Goal: Transaction & Acquisition: Purchase product/service

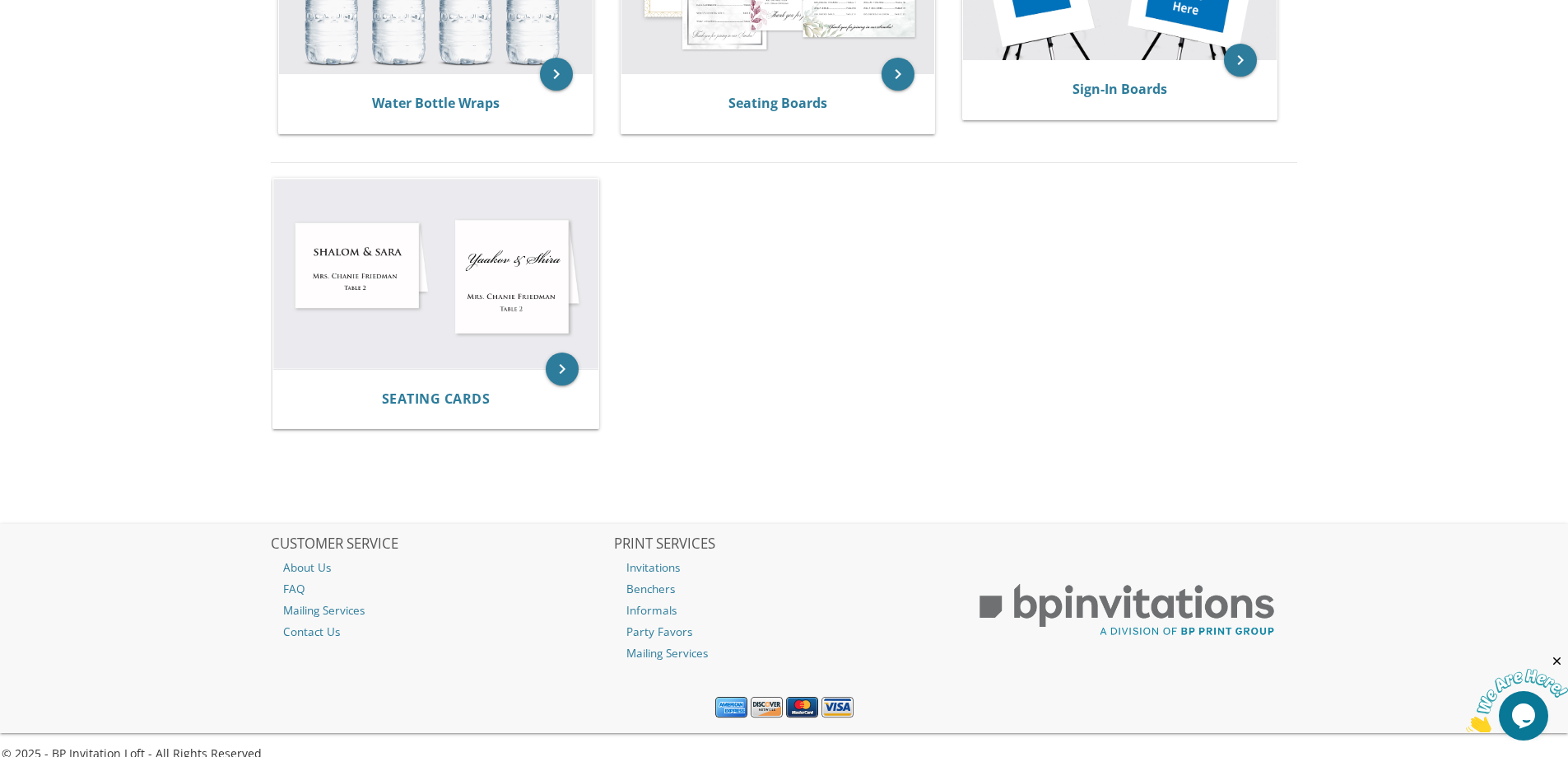
scroll to position [1050, 0]
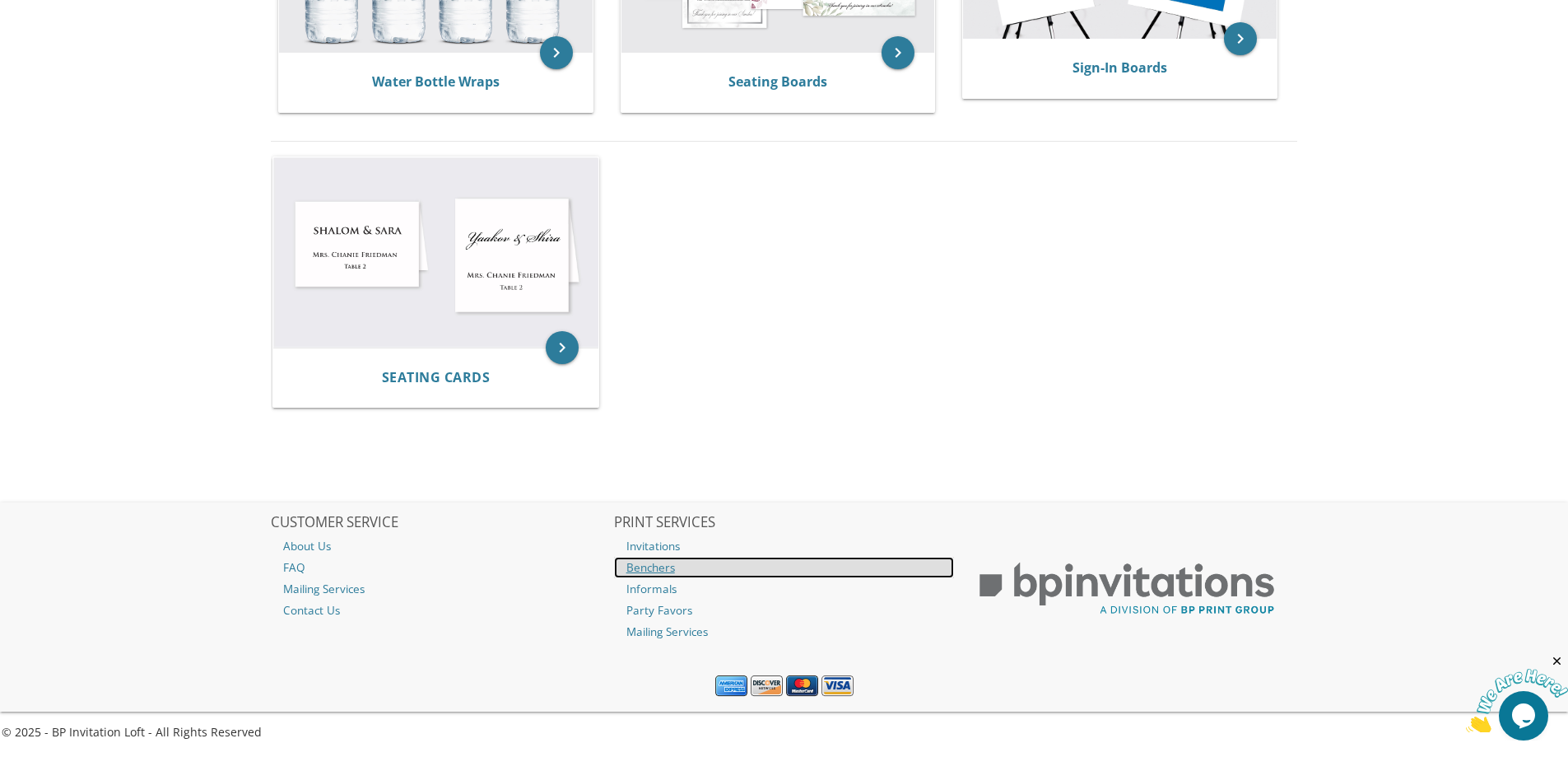
click at [651, 571] on link "Benchers" at bounding box center [785, 567] width 341 height 22
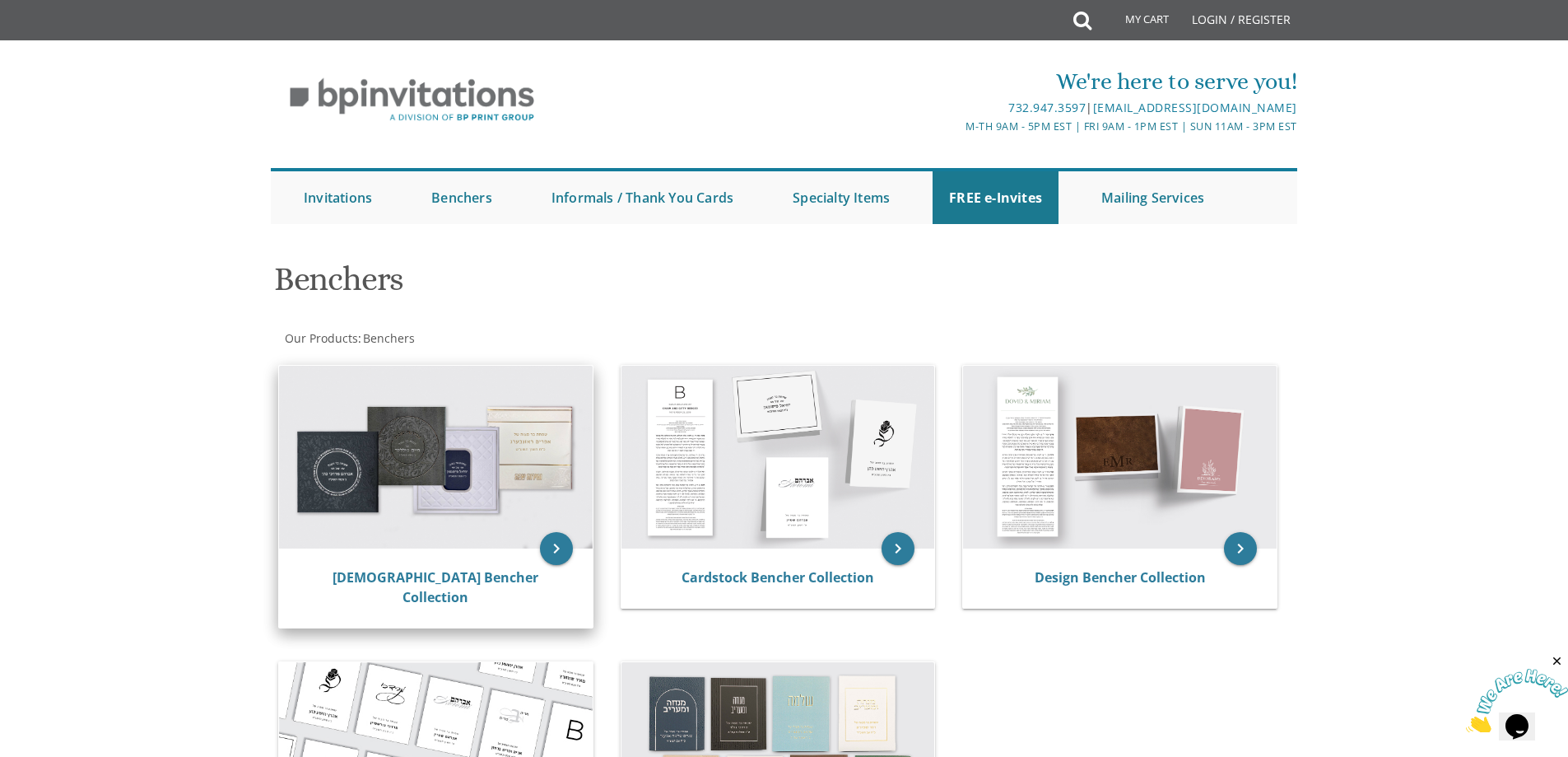
click at [420, 469] on img at bounding box center [436, 458] width 313 height 183
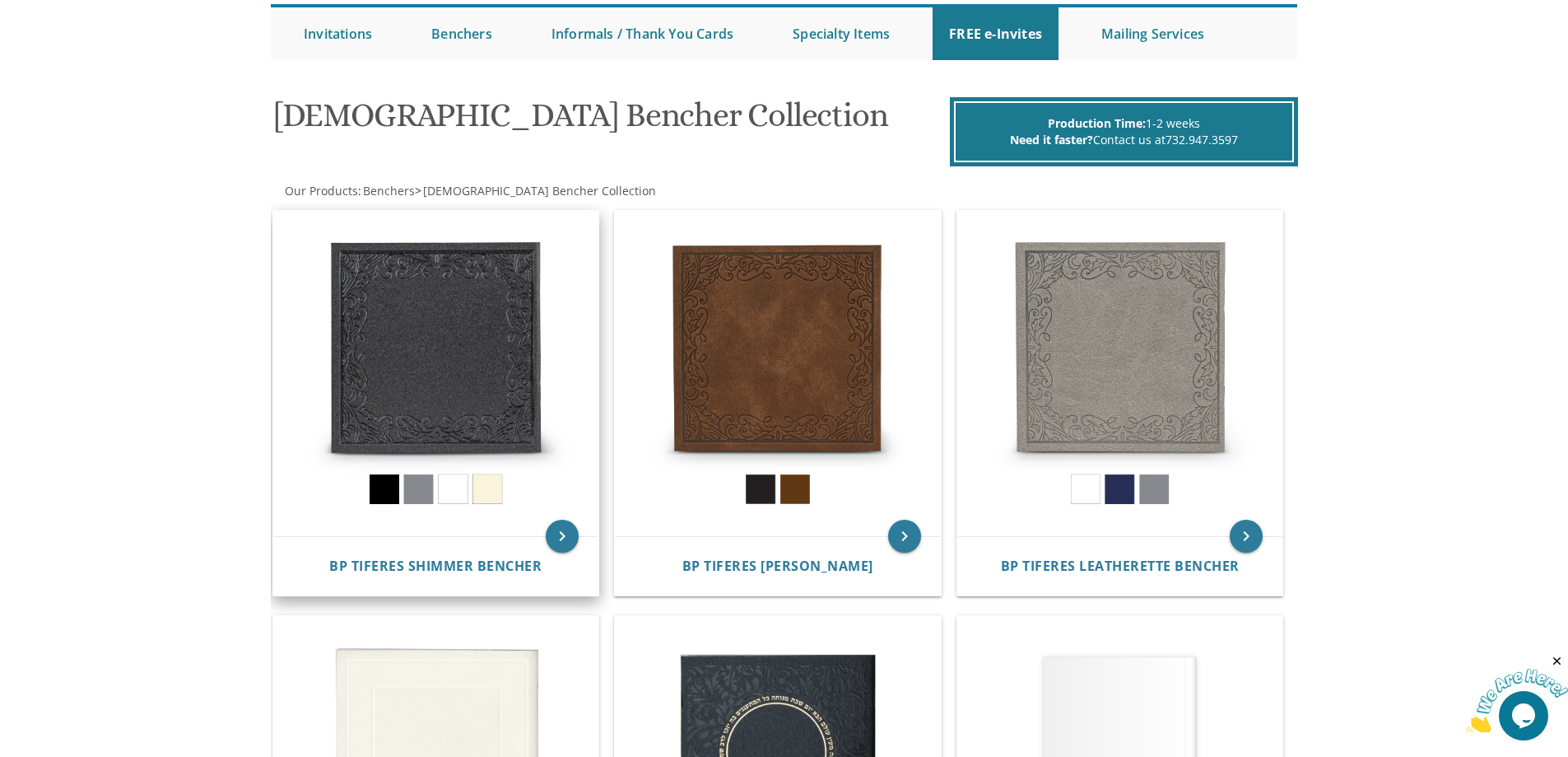
scroll to position [165, 0]
click at [430, 378] on img at bounding box center [436, 373] width 326 height 326
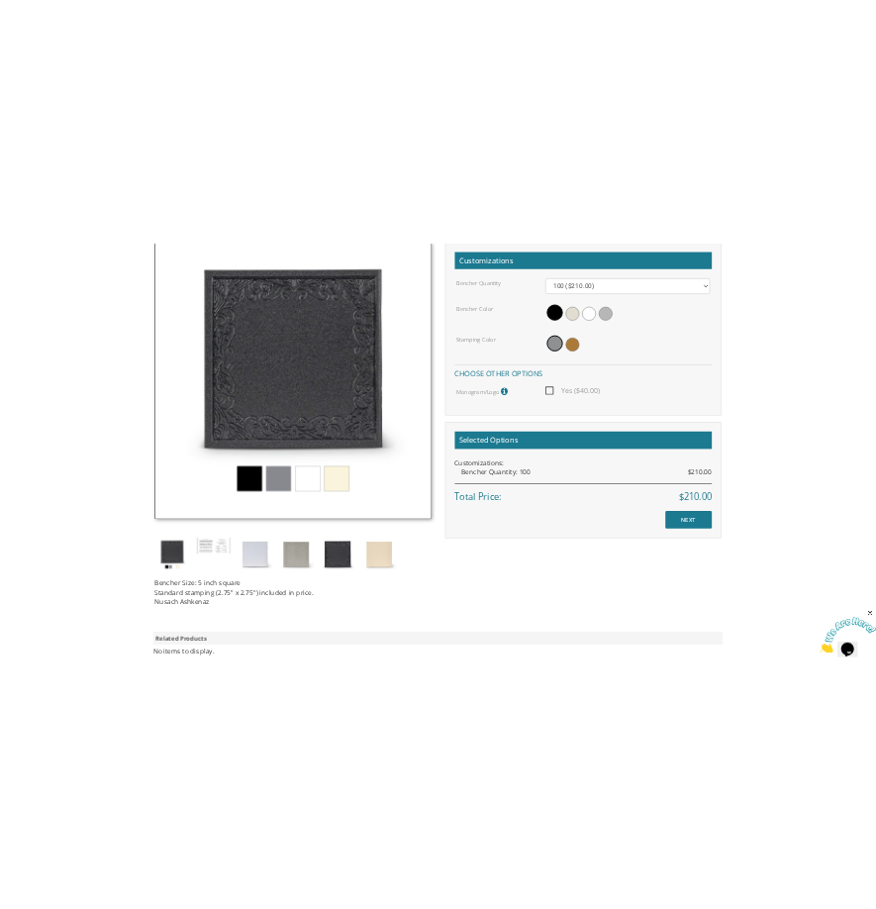
scroll to position [495, 0]
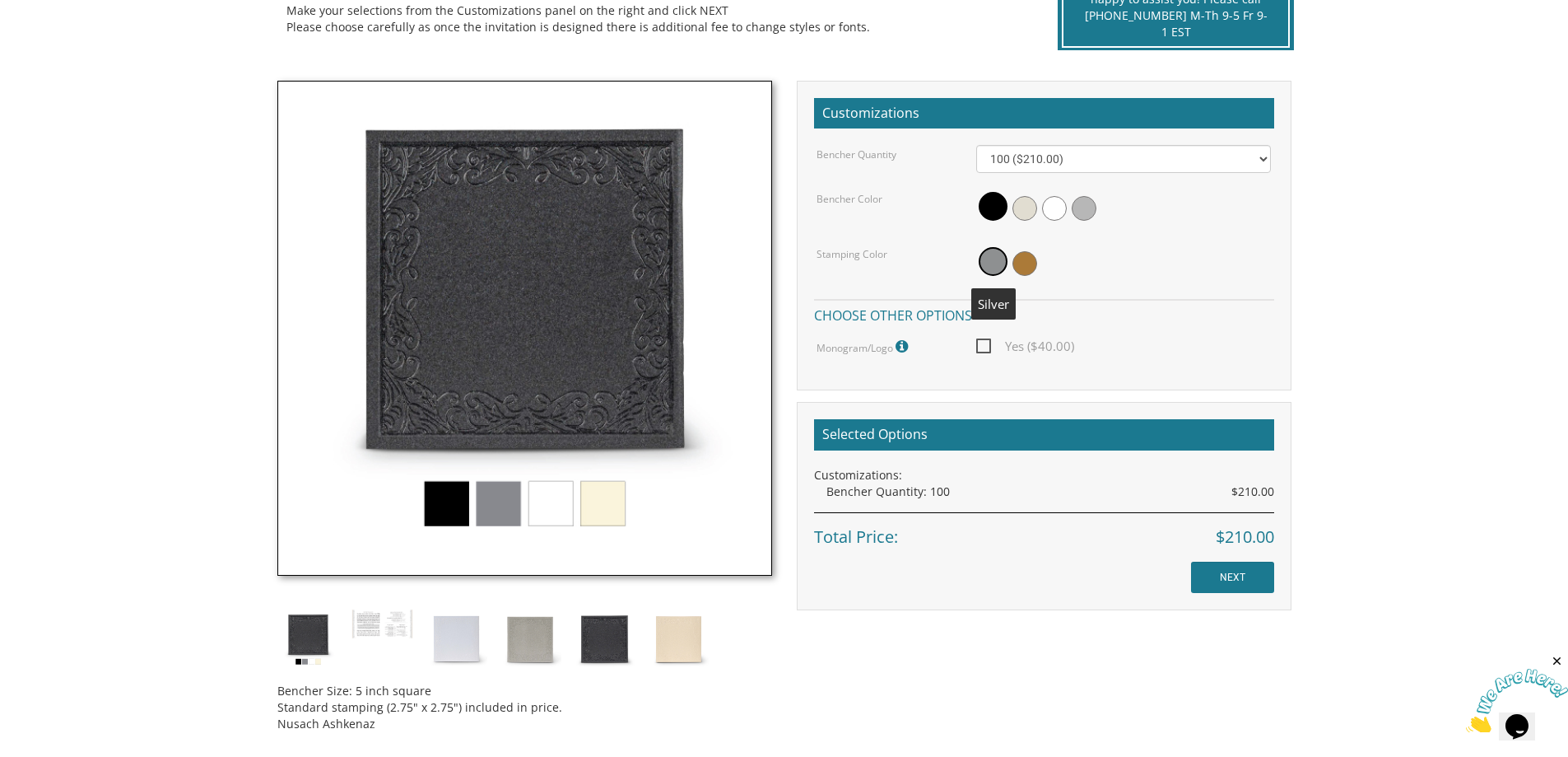
click at [981, 263] on span at bounding box center [993, 261] width 29 height 29
click at [984, 339] on span "Yes ($40.00)" at bounding box center [1025, 346] width 98 height 21
click at [984, 339] on input "Yes ($40.00)" at bounding box center [981, 344] width 11 height 11
checkbox input "true"
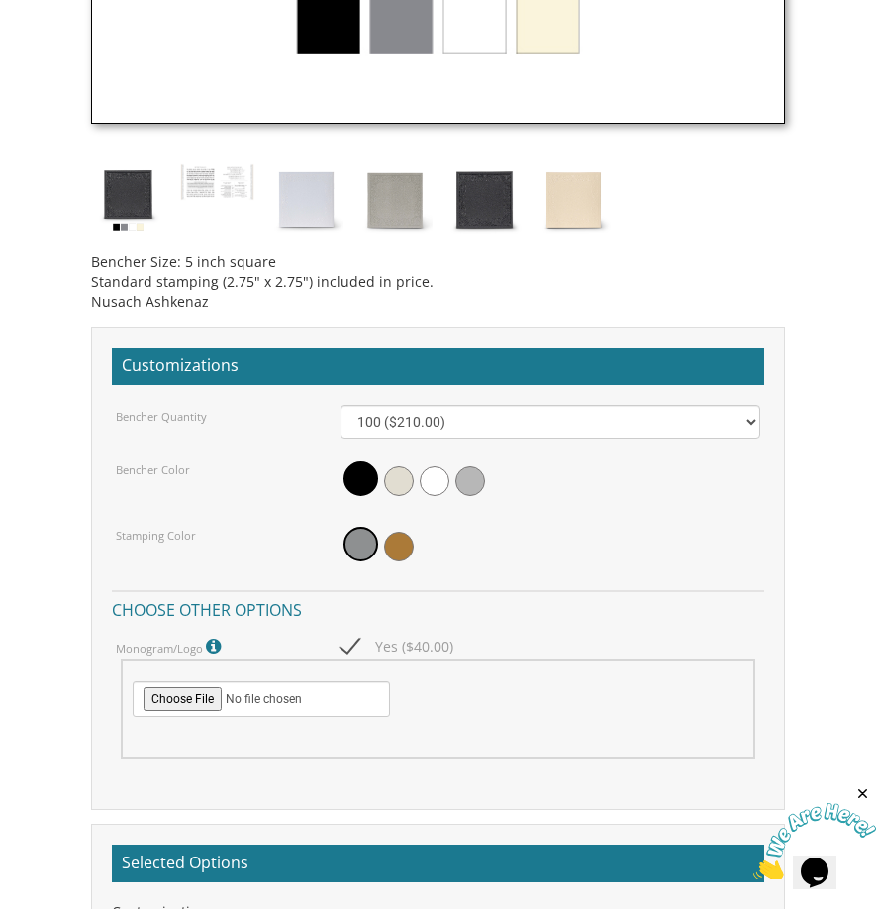
scroll to position [1584, 0]
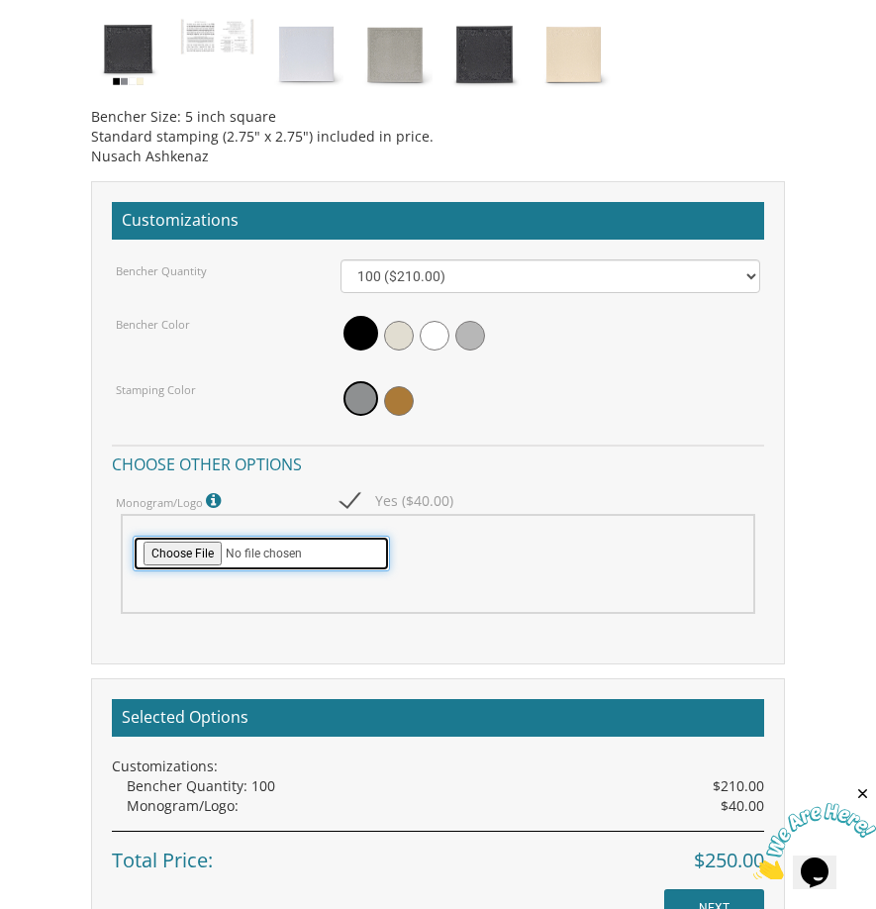
click at [187, 551] on input "file" at bounding box center [261, 554] width 257 height 36
type input "C:\fakepath\IMG-20250925-WA0046.jpg"
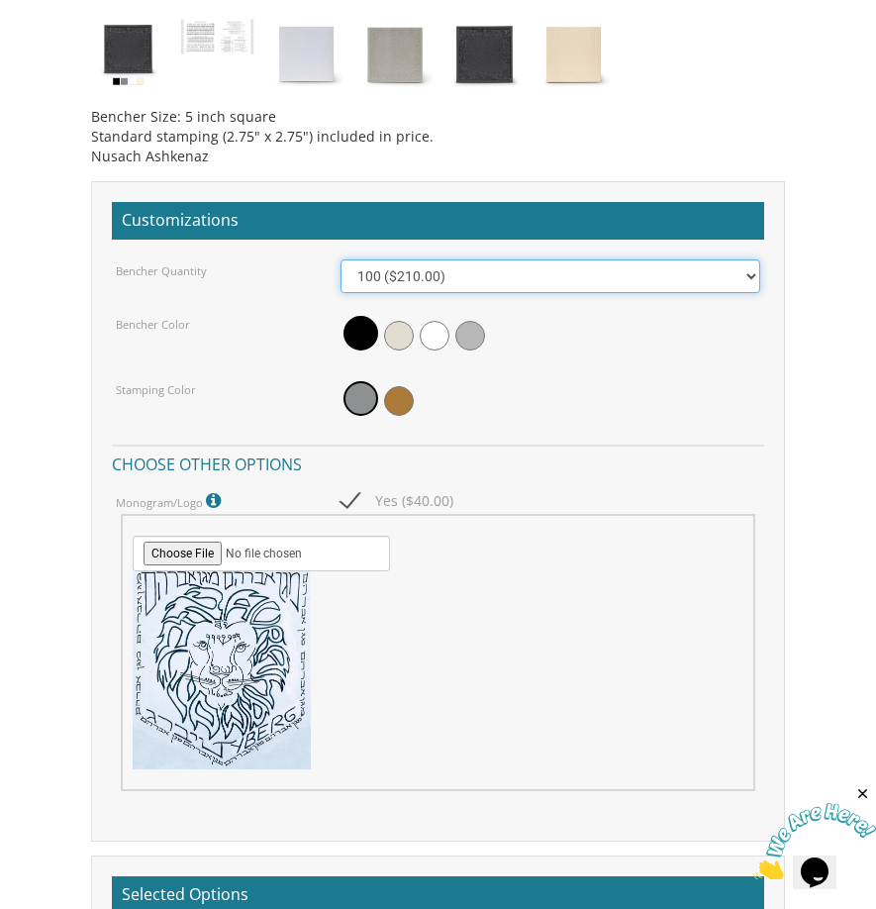
click at [648, 284] on select "100 ($210.00) 200 ($420.00) 300 ($630.00) 400 ($840.00) 500 ($1,050.00)" at bounding box center [551, 276] width 420 height 34
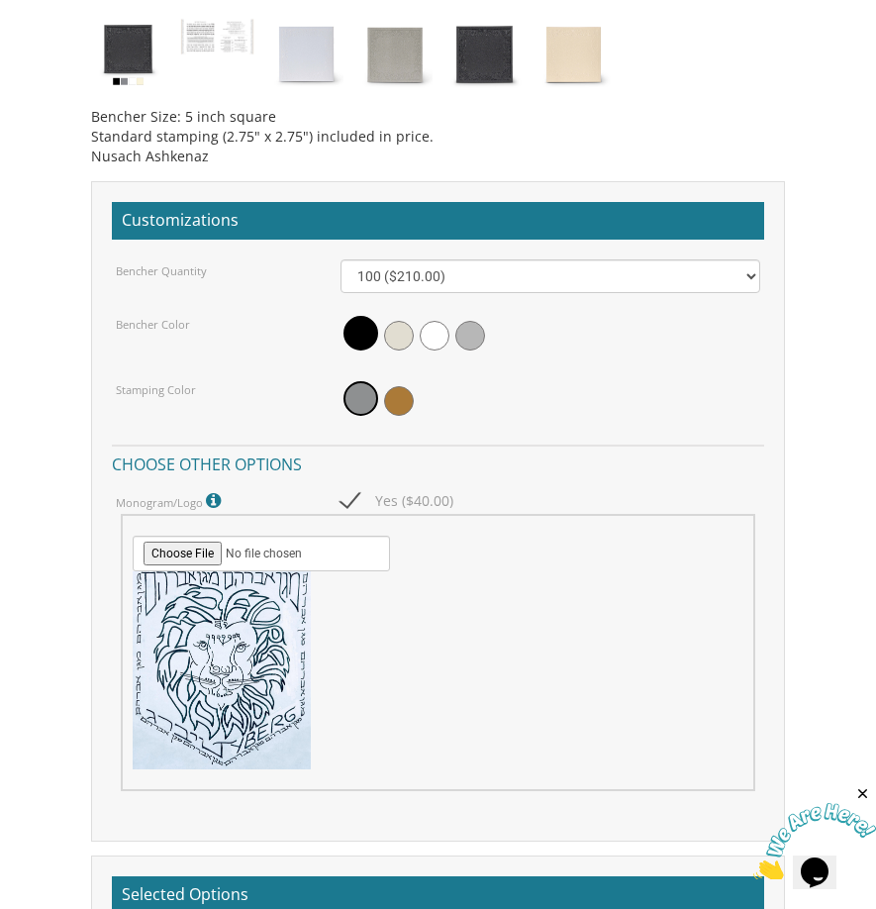
click at [807, 541] on div "Benchers > Judaica Bencher Collection BP Tiferes Shimmer Bencher SKU: bptiferes…" at bounding box center [437, 79] width 744 height 2532
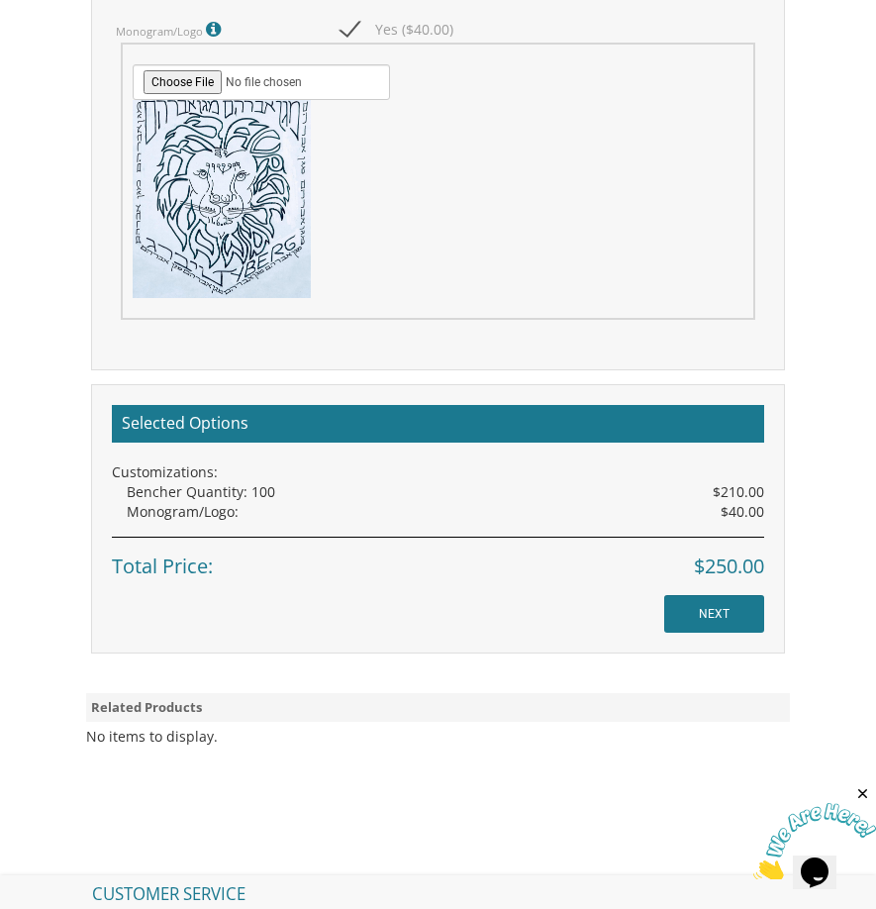
scroll to position [2079, 0]
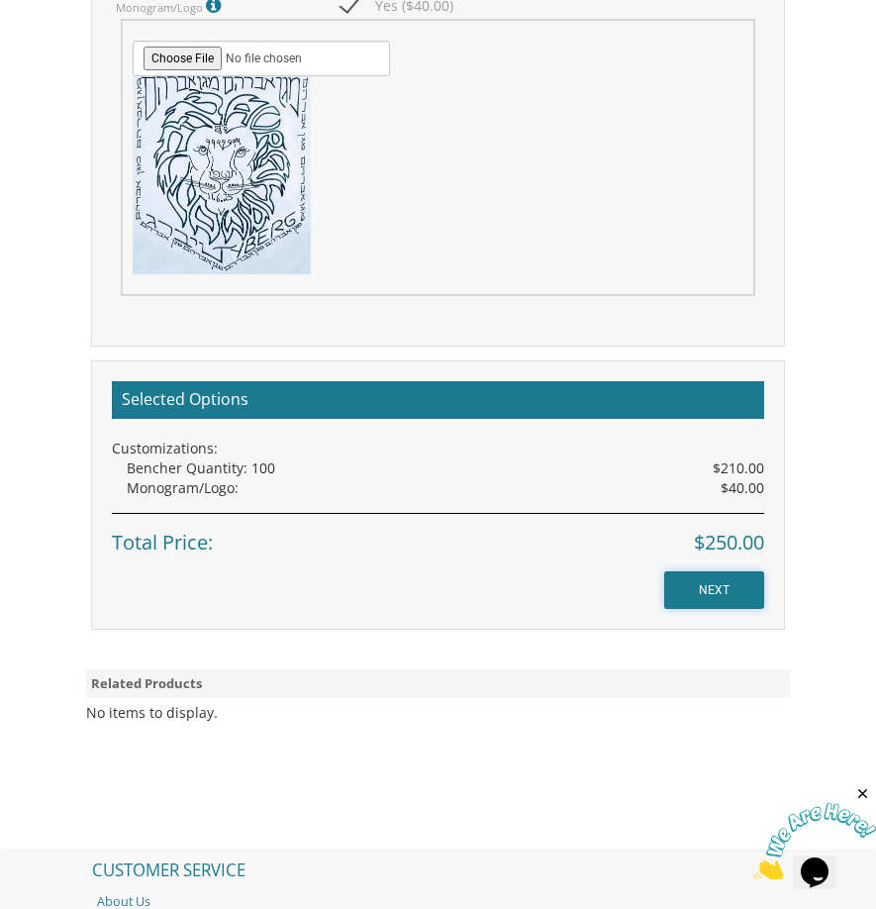
click at [714, 591] on input "NEXT" at bounding box center [714, 590] width 100 height 38
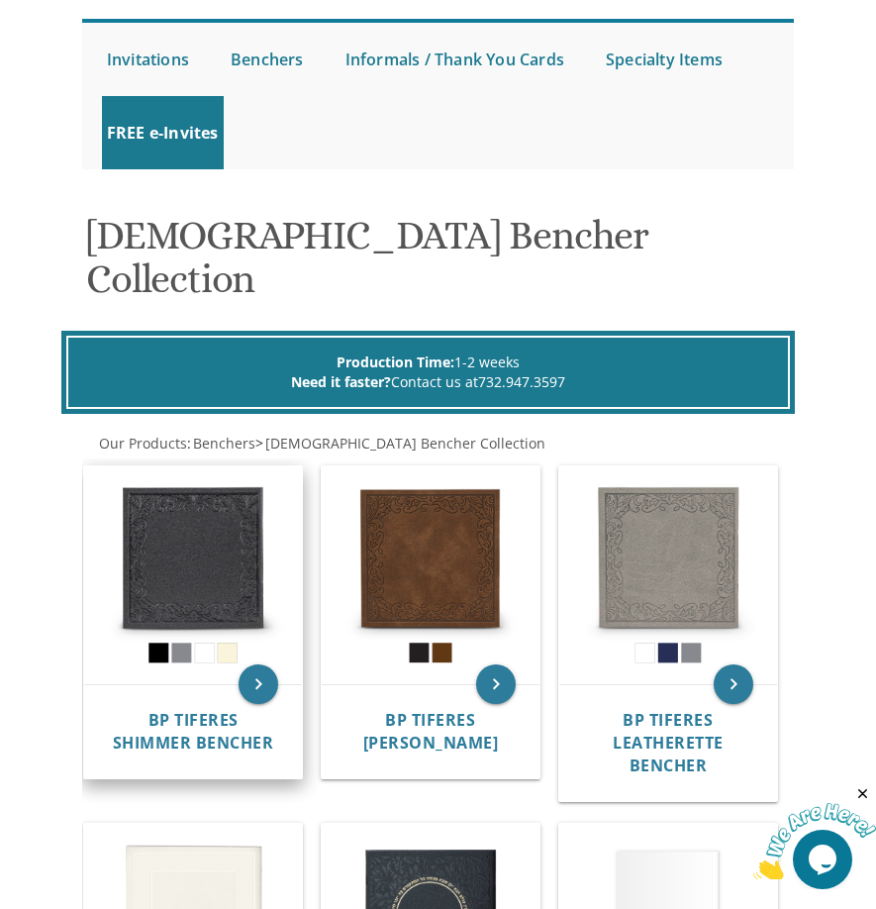
click at [215, 525] on img at bounding box center [193, 575] width 218 height 218
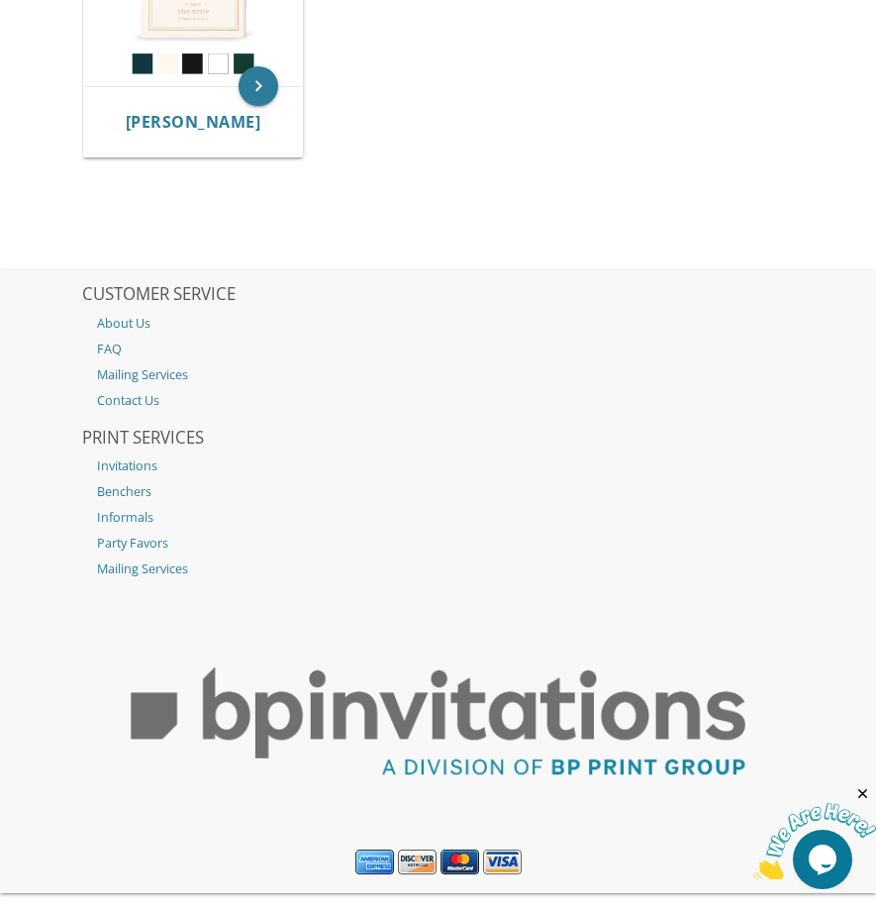
scroll to position [1507, 0]
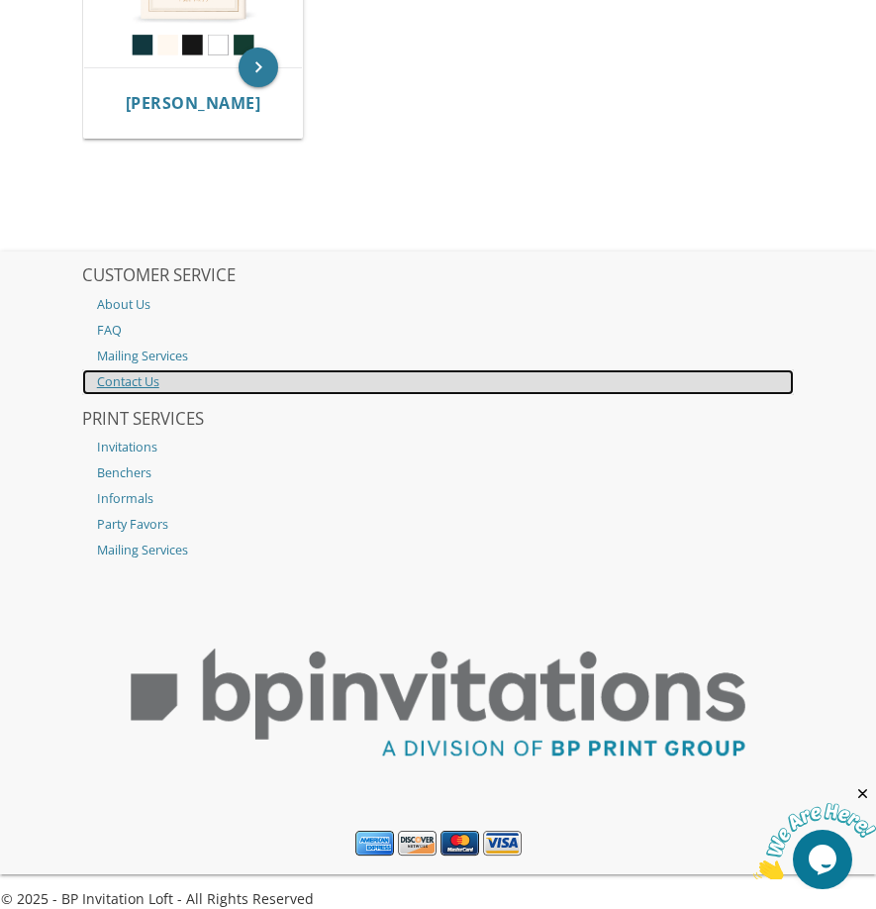
click at [125, 369] on link "Contact Us" at bounding box center [438, 382] width 712 height 26
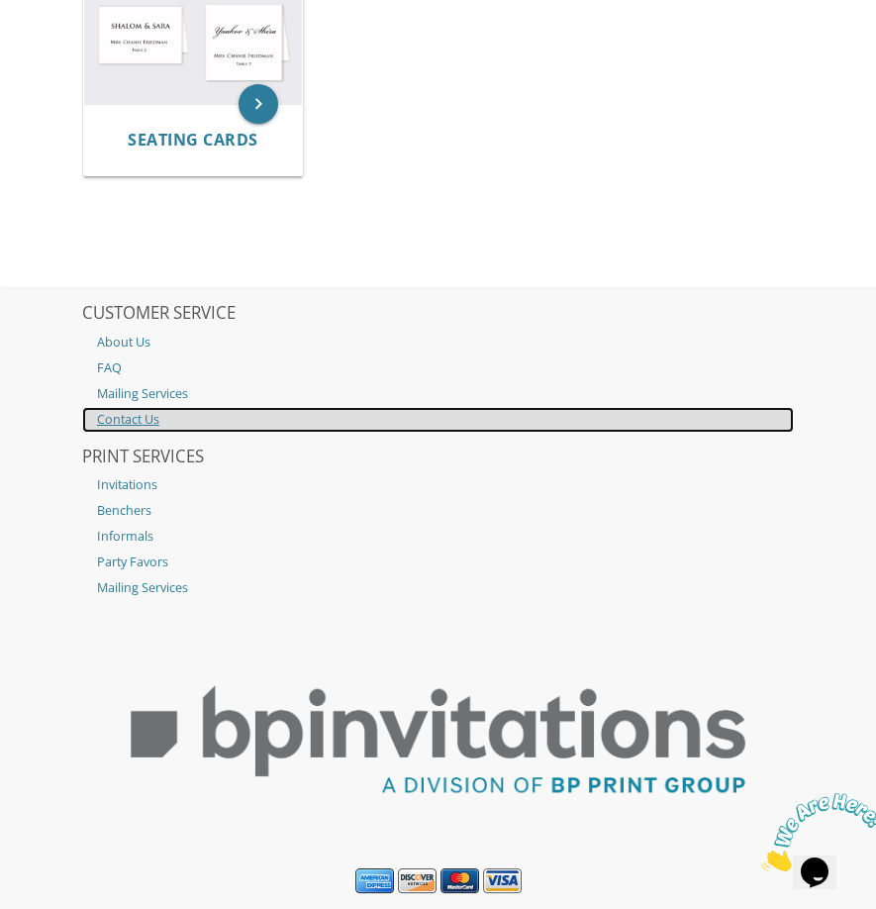
click at [142, 433] on link "Contact Us" at bounding box center [438, 420] width 712 height 26
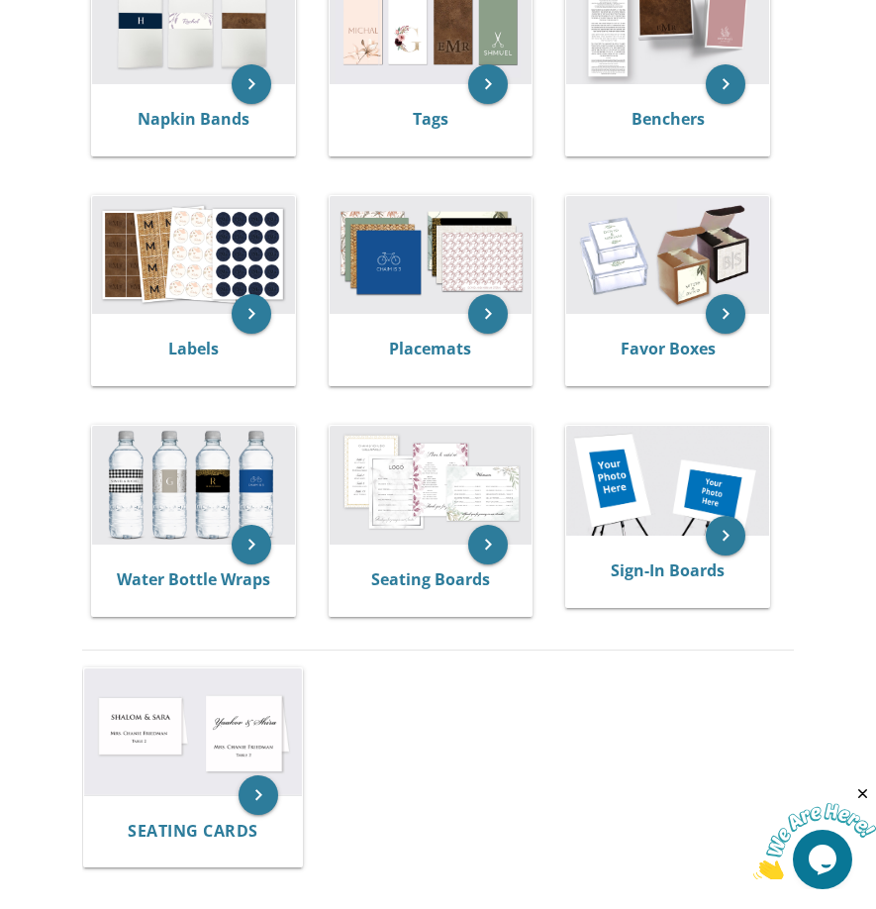
scroll to position [594, 0]
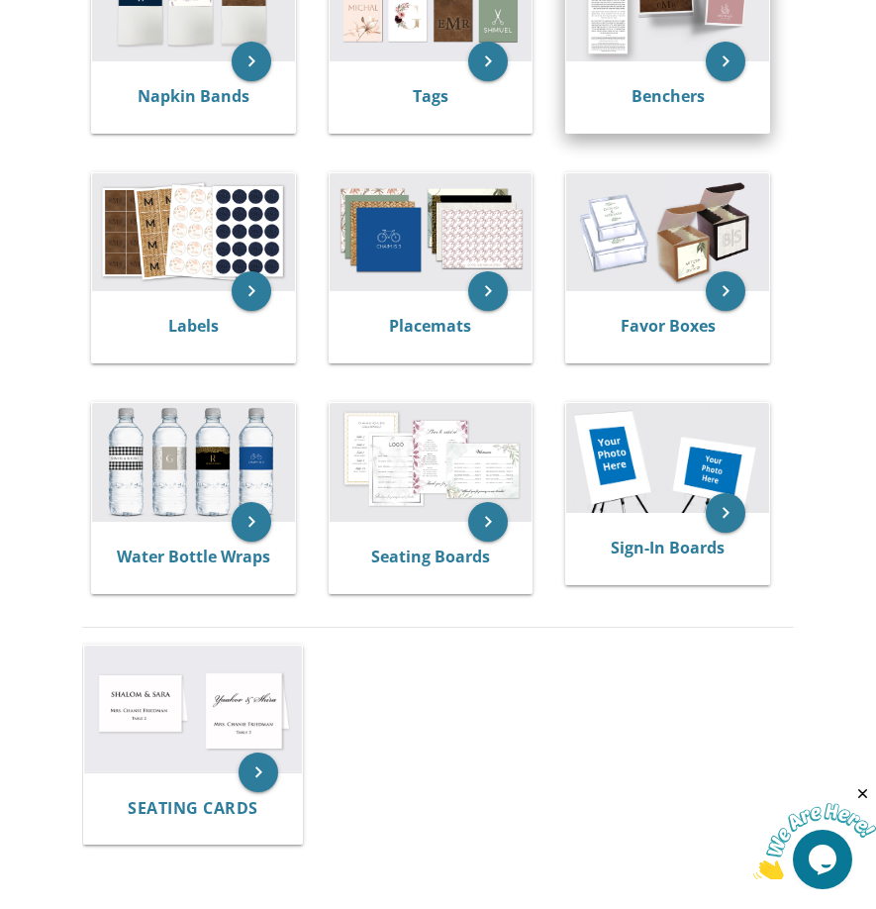
click at [662, 57] on img at bounding box center [667, 2] width 203 height 119
